Goal: Task Accomplishment & Management: Use online tool/utility

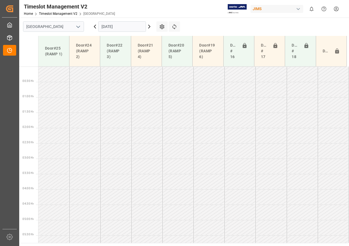
scroll to position [170, 0]
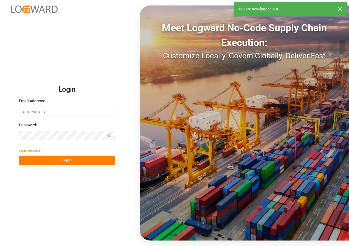
type input "[EMAIL_ADDRESS][DOMAIN_NAME]"
click at [61, 160] on button "Log In" at bounding box center [67, 161] width 96 height 10
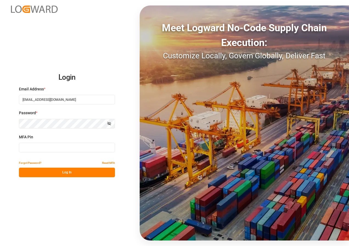
click at [53, 147] on input at bounding box center [67, 148] width 96 height 10
type input "674191"
click at [64, 172] on button "Log In" at bounding box center [67, 173] width 96 height 10
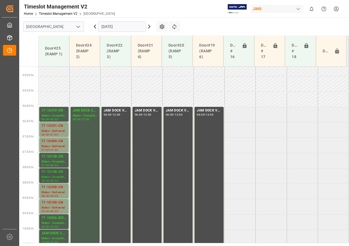
scroll to position [172, 0]
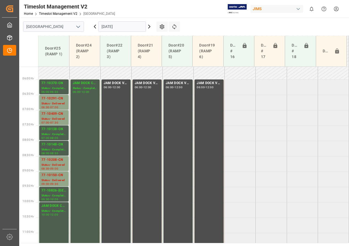
click at [112, 27] on input "[DATE]" at bounding box center [122, 26] width 48 height 10
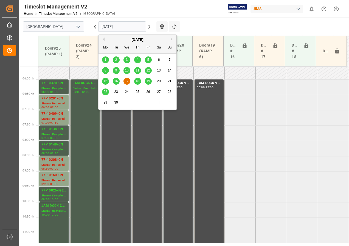
click at [137, 80] on span "18" at bounding box center [138, 81] width 4 height 4
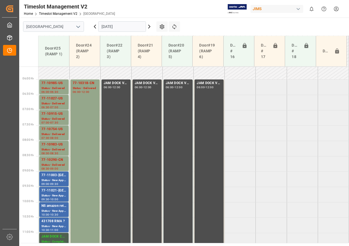
click at [115, 27] on input "[DATE]" at bounding box center [122, 26] width 48 height 10
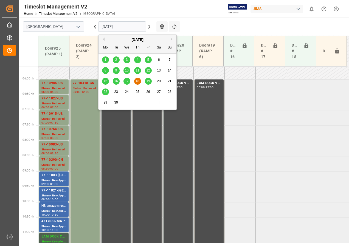
click at [150, 80] on span "19" at bounding box center [148, 81] width 4 height 4
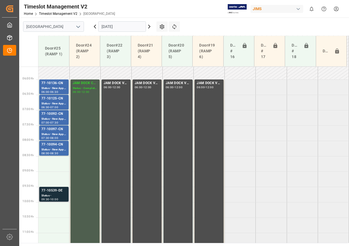
click at [50, 194] on div "Status -" at bounding box center [53, 196] width 25 height 5
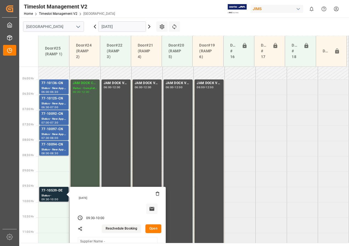
click at [154, 229] on button "Open" at bounding box center [153, 229] width 16 height 9
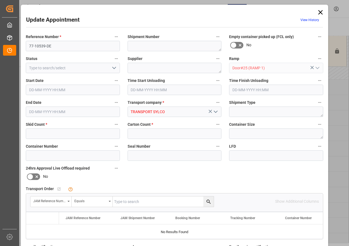
type input "3"
type input "[DATE] 09:30"
type input "[DATE] 10:00"
type input "[DATE] 12:11"
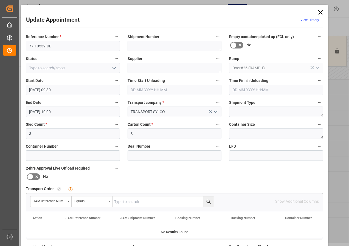
click at [52, 89] on input "[DATE] 09:30" at bounding box center [73, 90] width 94 height 10
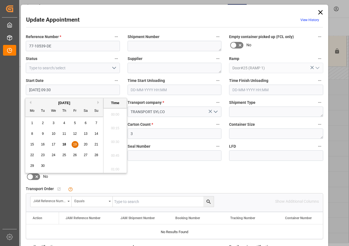
scroll to position [496, 0]
click at [74, 145] on span "19" at bounding box center [75, 145] width 4 height 4
click at [112, 112] on li "08:30" at bounding box center [114, 113] width 23 height 14
type input "[DATE] 08:30"
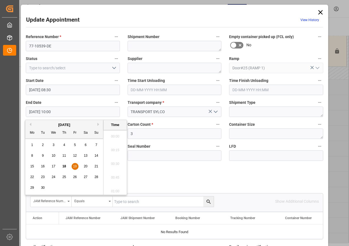
click at [41, 110] on input "[DATE] 10:00" at bounding box center [73, 112] width 94 height 10
click at [74, 168] on span "19" at bounding box center [75, 167] width 4 height 4
click at [115, 136] on li "09:00" at bounding box center [114, 135] width 23 height 14
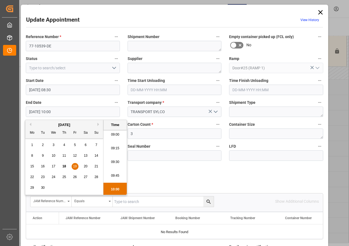
type input "[DATE] 09:00"
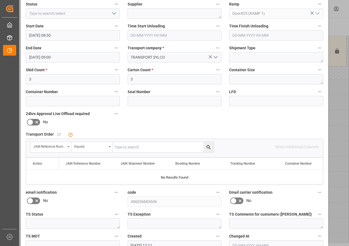
scroll to position [55, 0]
click at [125, 148] on input "text" at bounding box center [163, 147] width 101 height 10
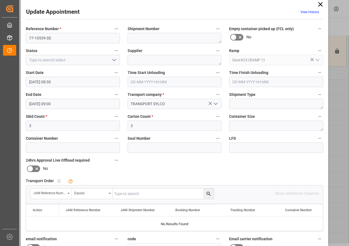
scroll to position [0, 0]
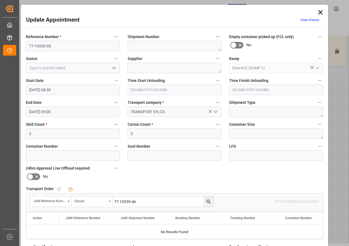
type input "77-10539-de"
click at [206, 201] on icon "search button" at bounding box center [208, 202] width 4 height 4
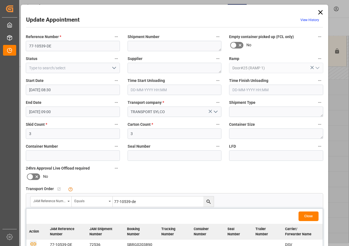
click at [33, 243] on icon "button" at bounding box center [33, 244] width 7 height 7
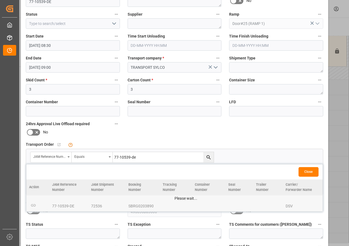
scroll to position [82, 0]
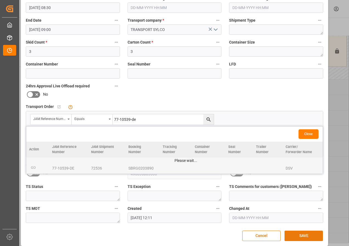
click at [298, 236] on button "SAVE" at bounding box center [304, 236] width 38 height 10
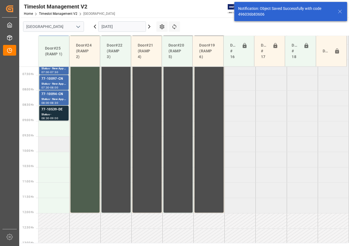
scroll to position [223, 0]
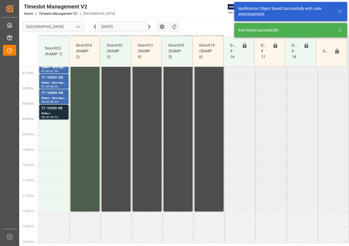
click at [50, 117] on div "-" at bounding box center [49, 117] width 1 height 2
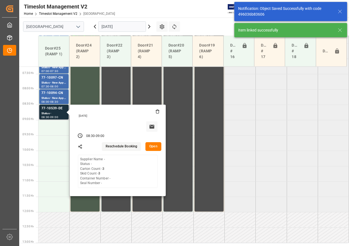
click at [154, 146] on button "Open" at bounding box center [153, 146] width 16 height 9
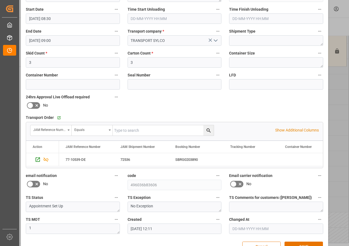
scroll to position [87, 0]
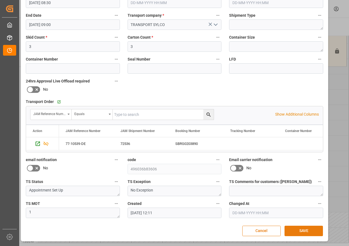
click at [304, 231] on button "SAVE" at bounding box center [304, 231] width 38 height 10
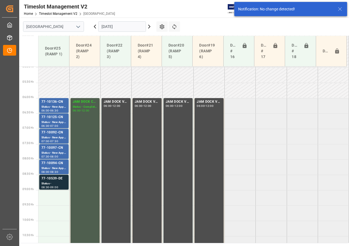
scroll to position [165, 0]
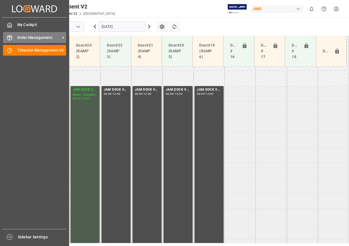
click at [25, 37] on span "Order Management" at bounding box center [38, 38] width 43 height 6
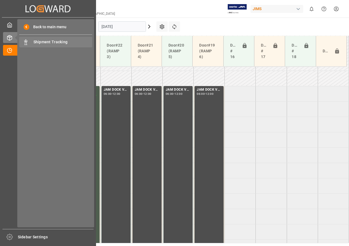
click at [47, 42] on span "Shipment Tracking" at bounding box center [62, 42] width 59 height 6
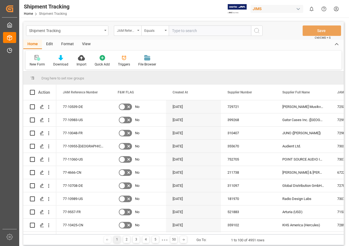
click at [138, 30] on icon "open menu" at bounding box center [138, 30] width 2 height 1
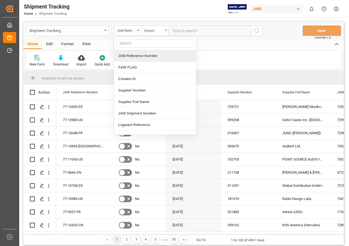
click at [166, 29] on div "Equals" at bounding box center [154, 31] width 27 height 10
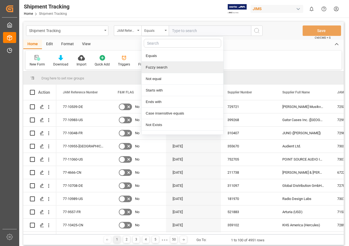
click at [154, 68] on div "Fuzzy search" at bounding box center [183, 68] width 82 height 12
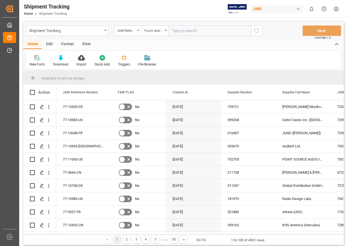
paste input "77-11042-[GEOGRAPHIC_DATA]"
type input "77-11042-[GEOGRAPHIC_DATA]"
click at [256, 31] on icon "search button" at bounding box center [257, 30] width 7 height 7
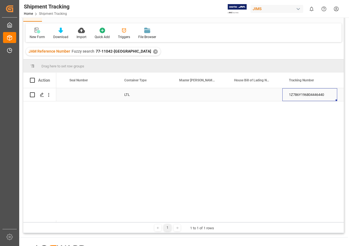
drag, startPoint x: 326, startPoint y: 96, endPoint x: 320, endPoint y: 96, distance: 5.2
click at [320, 96] on div "1Z786Y196804446440" at bounding box center [309, 94] width 55 height 13
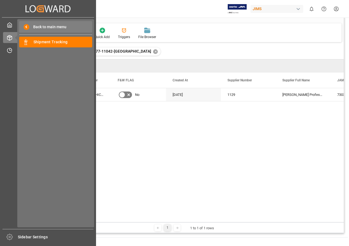
click at [36, 27] on span "Back to main menu" at bounding box center [47, 27] width 37 height 6
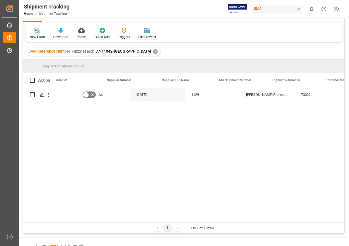
scroll to position [0, 121]
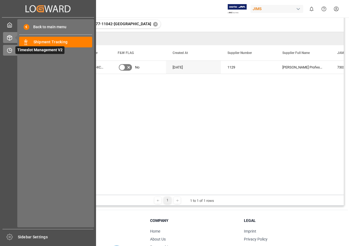
click at [26, 50] on span "Timeslot Management V2" at bounding box center [39, 50] width 49 height 8
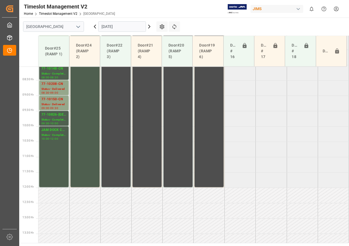
scroll to position [254, 0]
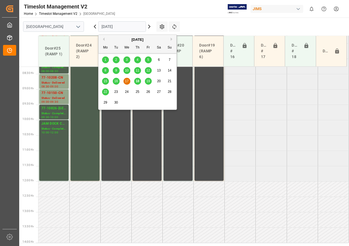
click at [124, 27] on input "[DATE]" at bounding box center [122, 26] width 48 height 10
click at [137, 81] on span "18" at bounding box center [138, 81] width 4 height 4
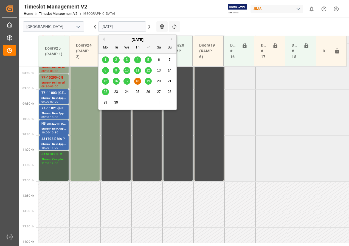
click at [112, 27] on input "[DATE]" at bounding box center [122, 26] width 48 height 10
click at [127, 82] on span "17" at bounding box center [127, 81] width 4 height 4
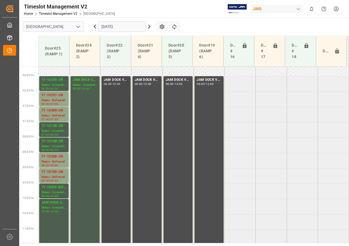
scroll to position [165, 0]
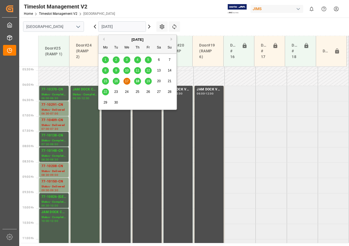
click at [109, 29] on input "[DATE]" at bounding box center [122, 26] width 48 height 10
click at [136, 81] on span "18" at bounding box center [138, 81] width 4 height 4
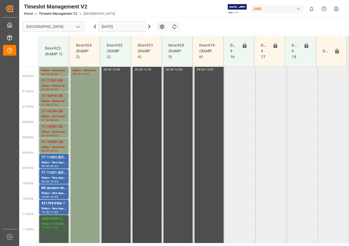
scroll to position [199, 0]
